Goal: Task Accomplishment & Management: Use online tool/utility

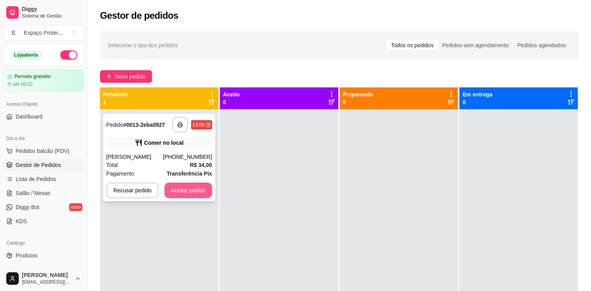
click at [194, 196] on button "Aceitar pedido" at bounding box center [188, 191] width 48 height 16
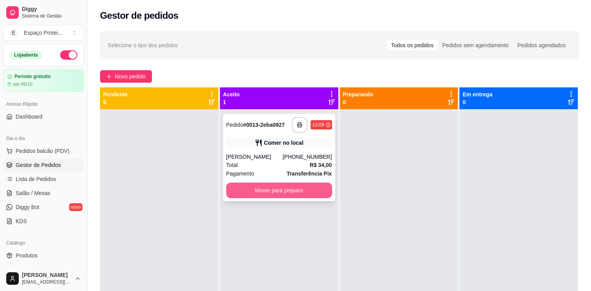
click at [272, 191] on button "Mover para preparo" at bounding box center [279, 191] width 106 height 16
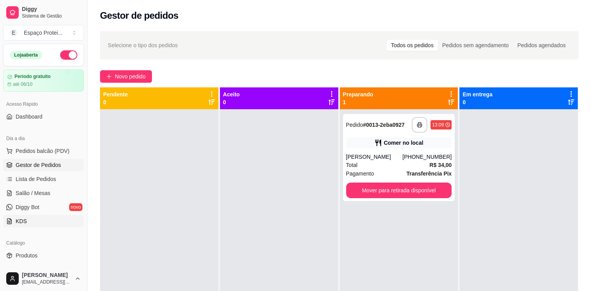
click at [36, 218] on link "KDS" at bounding box center [43, 221] width 81 height 12
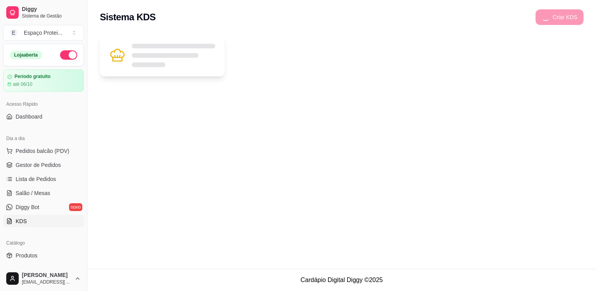
click at [156, 59] on div at bounding box center [174, 55] width 84 height 23
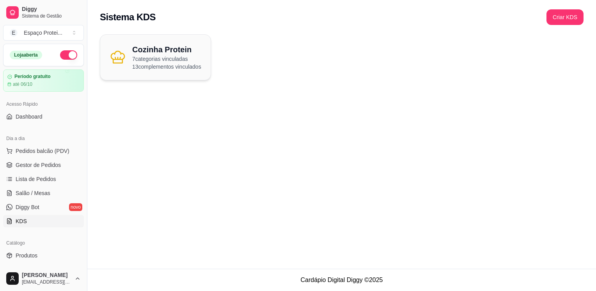
click at [156, 59] on p "7 categorias vinculadas" at bounding box center [166, 59] width 69 height 8
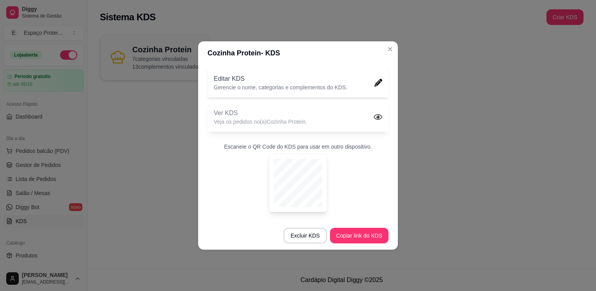
click at [295, 112] on p "Ver KDS" at bounding box center [260, 113] width 93 height 9
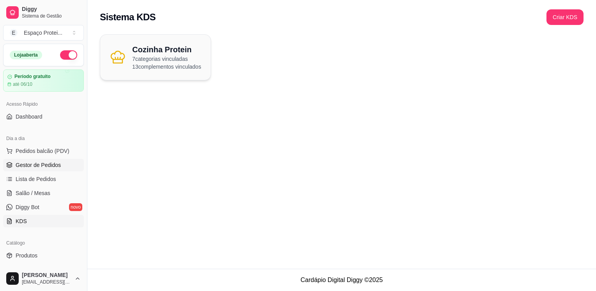
click at [33, 168] on span "Gestor de Pedidos" at bounding box center [38, 165] width 45 height 8
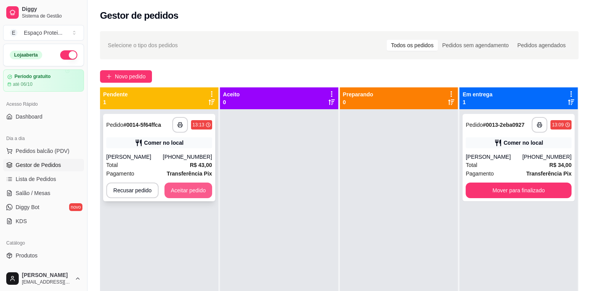
click at [186, 190] on button "Aceitar pedido" at bounding box center [188, 191] width 48 height 16
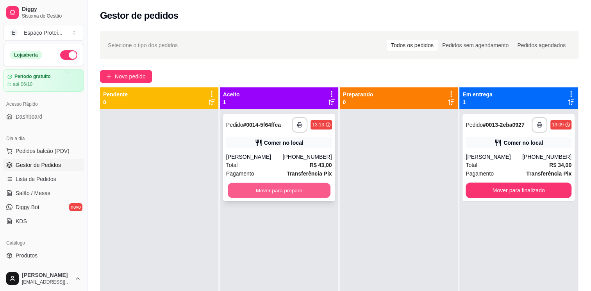
click at [278, 185] on button "Mover para preparo" at bounding box center [279, 190] width 103 height 15
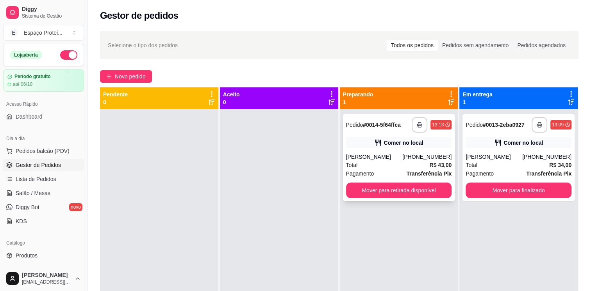
click at [385, 151] on div "**********" at bounding box center [399, 157] width 112 height 87
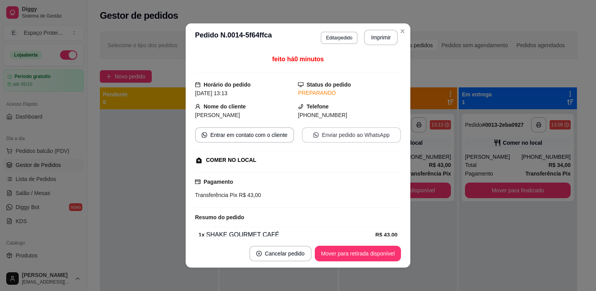
click at [332, 134] on button "Enviar pedido ao WhatsApp" at bounding box center [351, 135] width 99 height 16
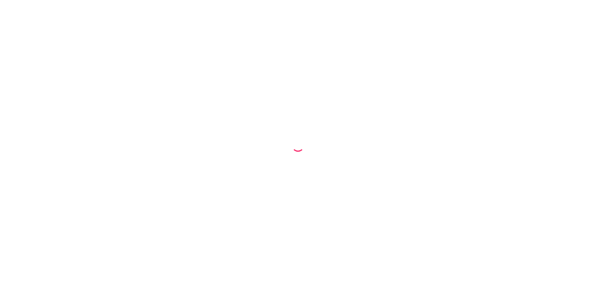
select select "68be54e88ae0f89cf80dc0e8"
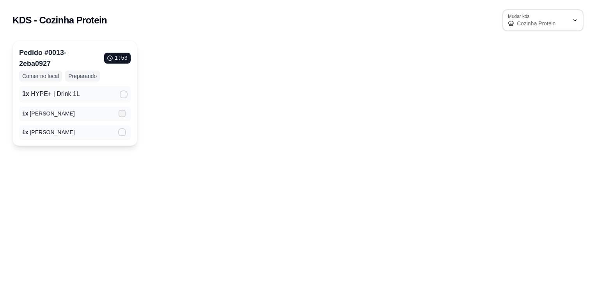
click at [122, 115] on icon at bounding box center [122, 113] width 6 height 4
click at [122, 115] on input "" at bounding box center [120, 117] width 5 height 5
click at [122, 130] on icon at bounding box center [122, 132] width 6 height 5
click at [122, 134] on input "" at bounding box center [120, 136] width 5 height 5
click at [125, 93] on icon at bounding box center [124, 94] width 6 height 5
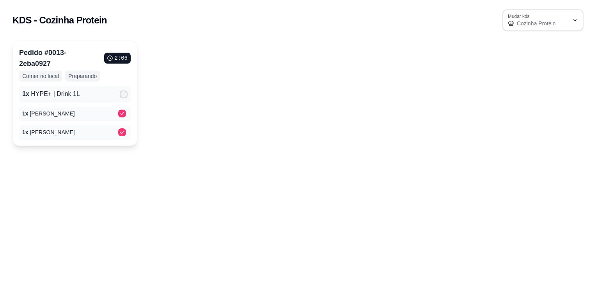
click at [125, 96] on input "" at bounding box center [121, 98] width 5 height 5
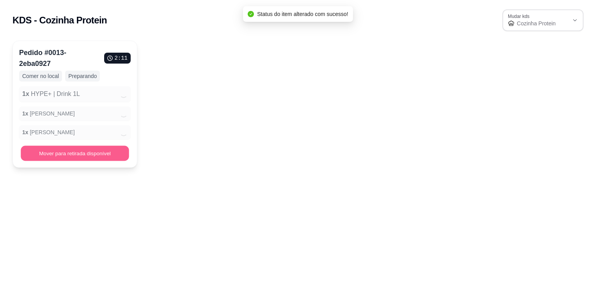
click at [92, 153] on button "Mover para retirada disponível" at bounding box center [75, 153] width 108 height 15
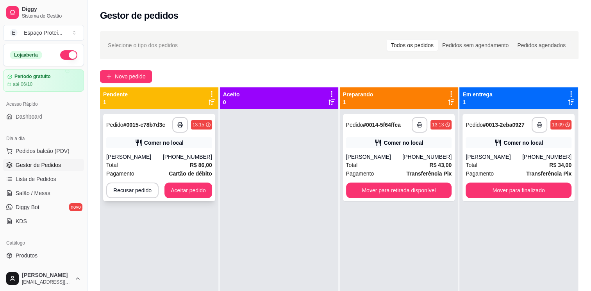
click at [181, 185] on button "Aceitar pedido" at bounding box center [188, 191] width 48 height 16
